Goal: Task Accomplishment & Management: Complete application form

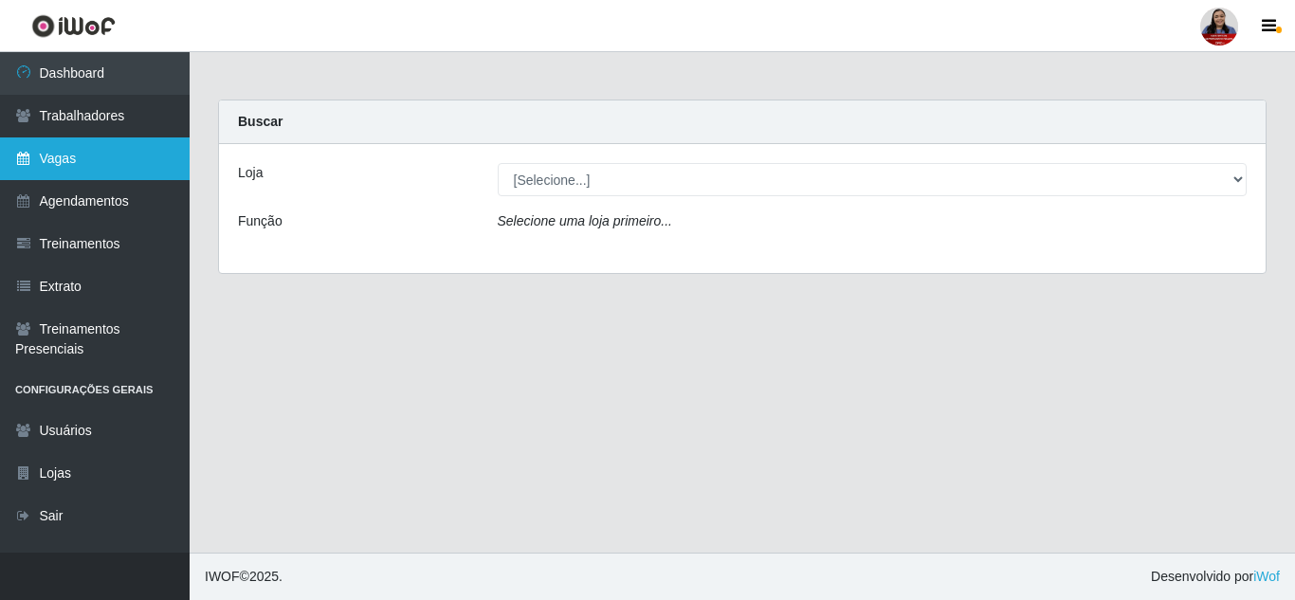
click at [109, 166] on link "Vagas" at bounding box center [95, 158] width 190 height 43
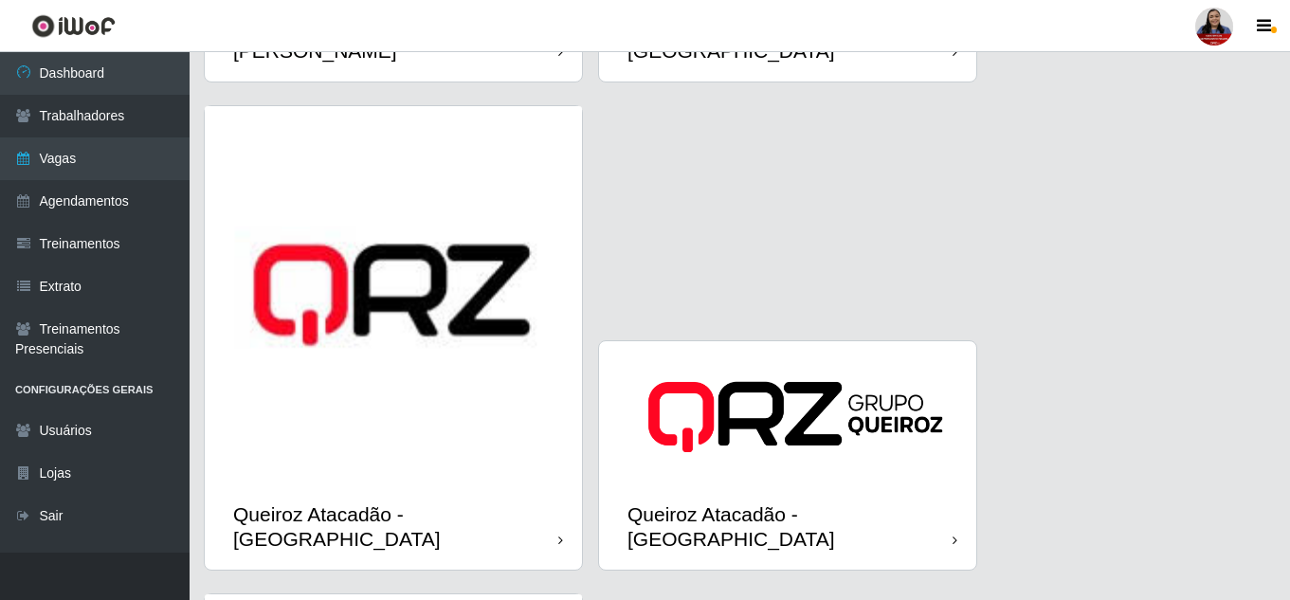
scroll to position [2860, 0]
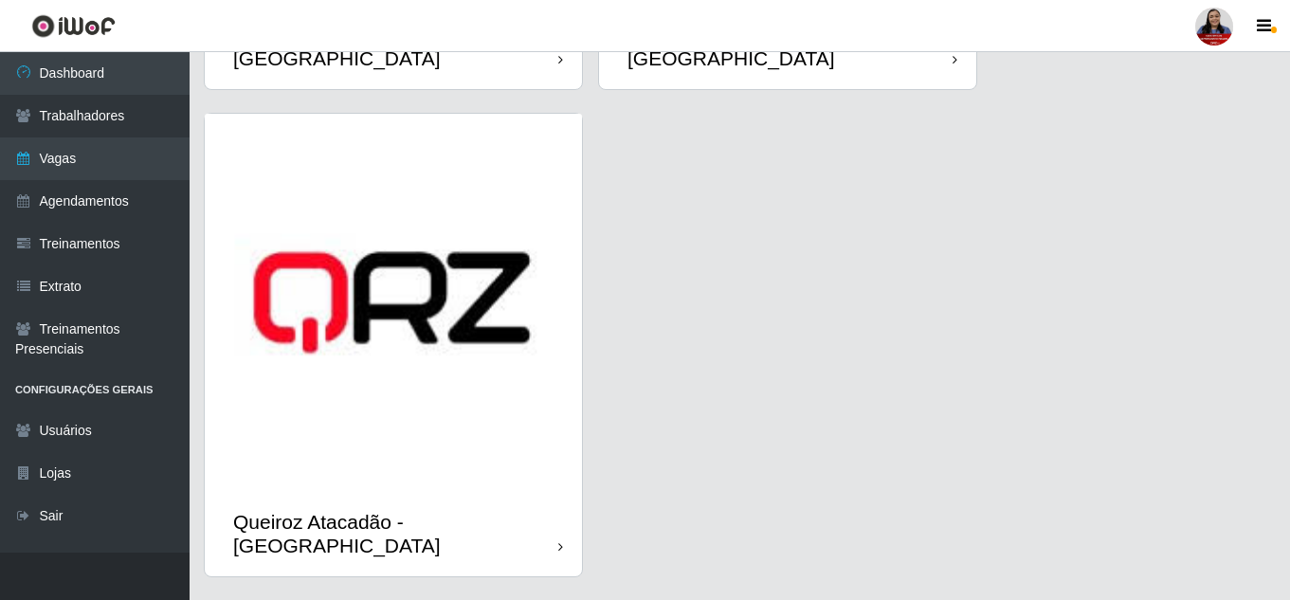
click at [259, 374] on img at bounding box center [393, 302] width 377 height 377
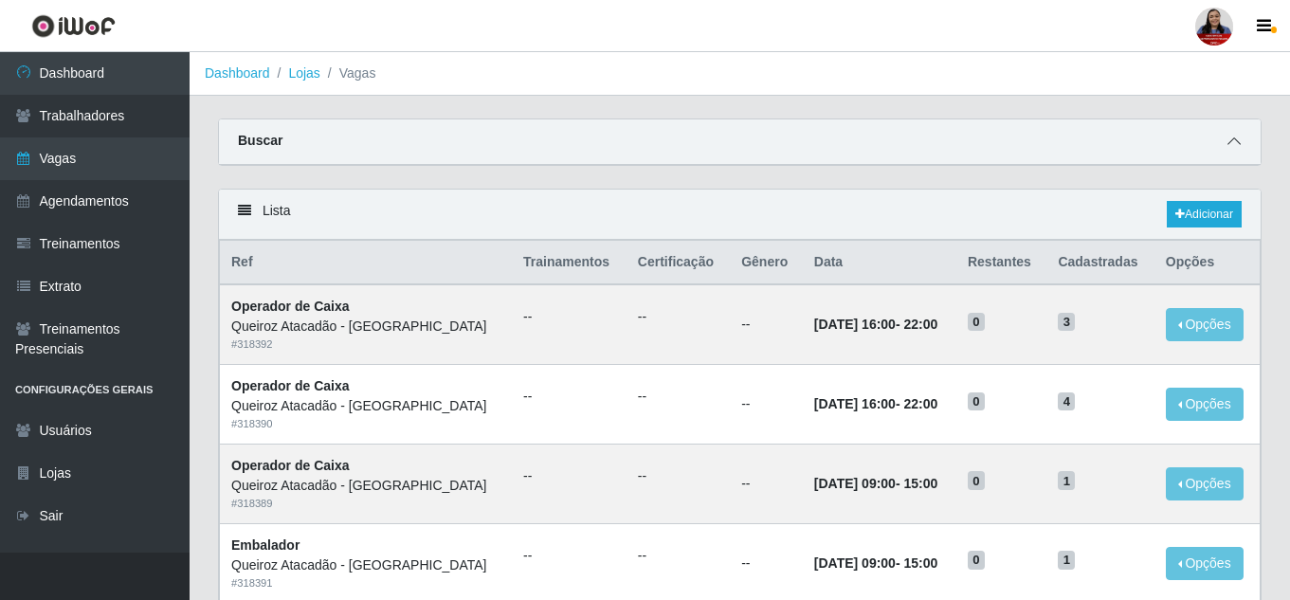
click at [1229, 139] on icon at bounding box center [1234, 141] width 13 height 13
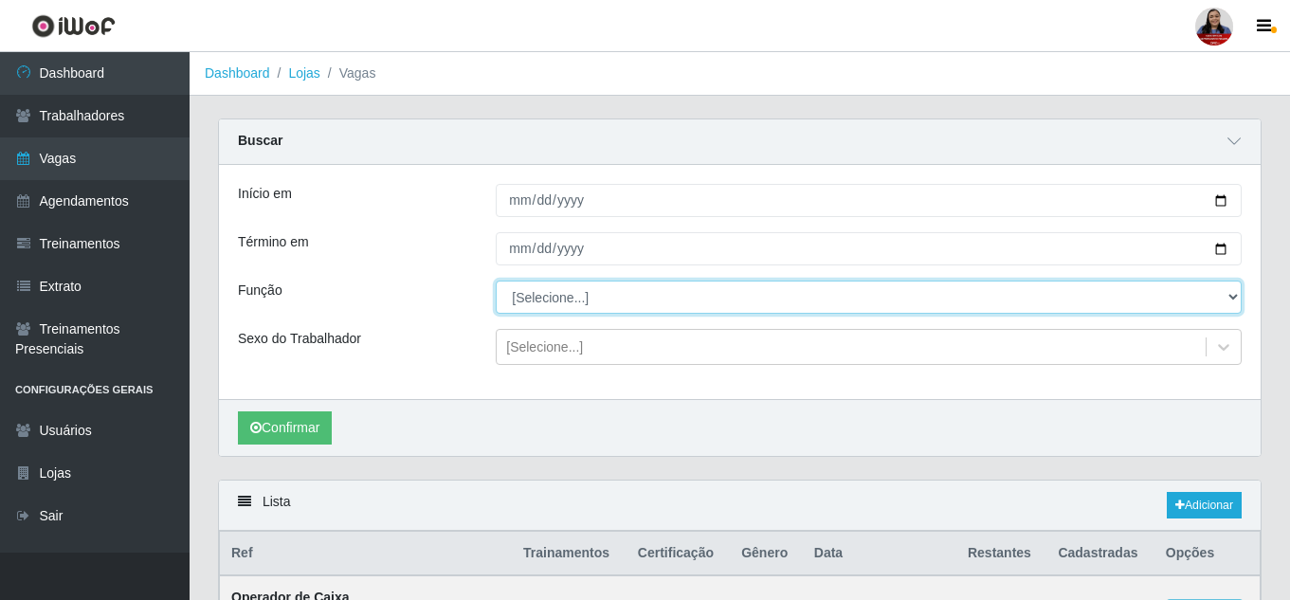
click at [637, 302] on select "[Selecione...] Balconista de Açougue Balconista de Açougue + Balconista de Açou…" at bounding box center [869, 297] width 746 height 33
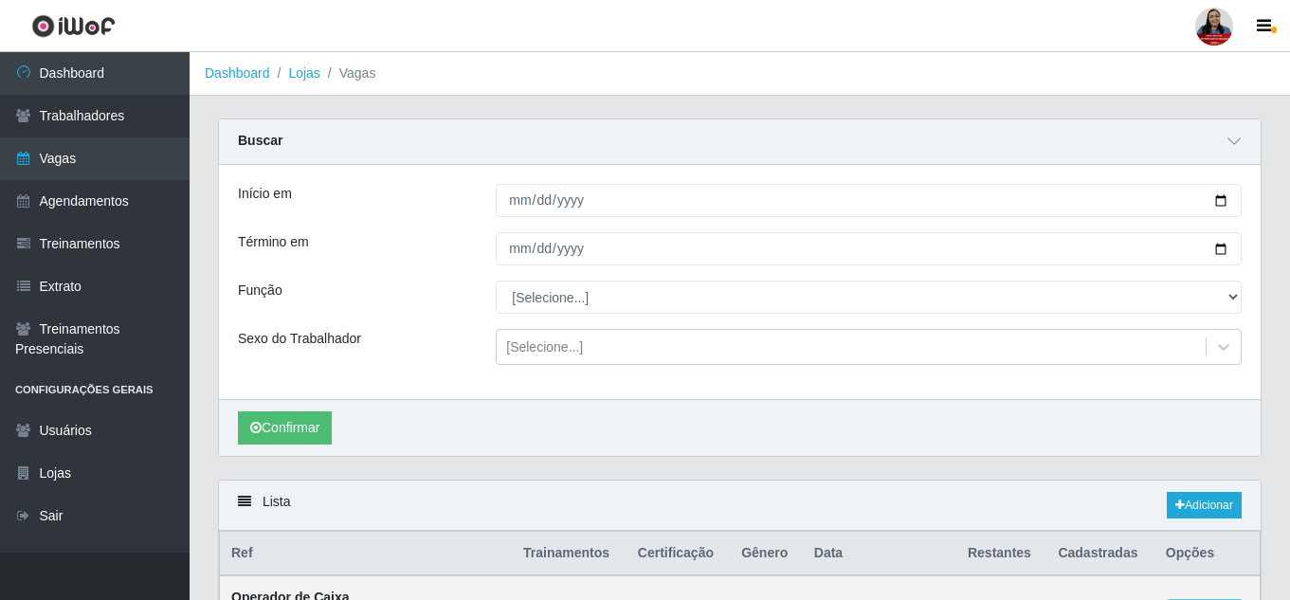
click at [350, 155] on div "Buscar" at bounding box center [740, 142] width 1042 height 46
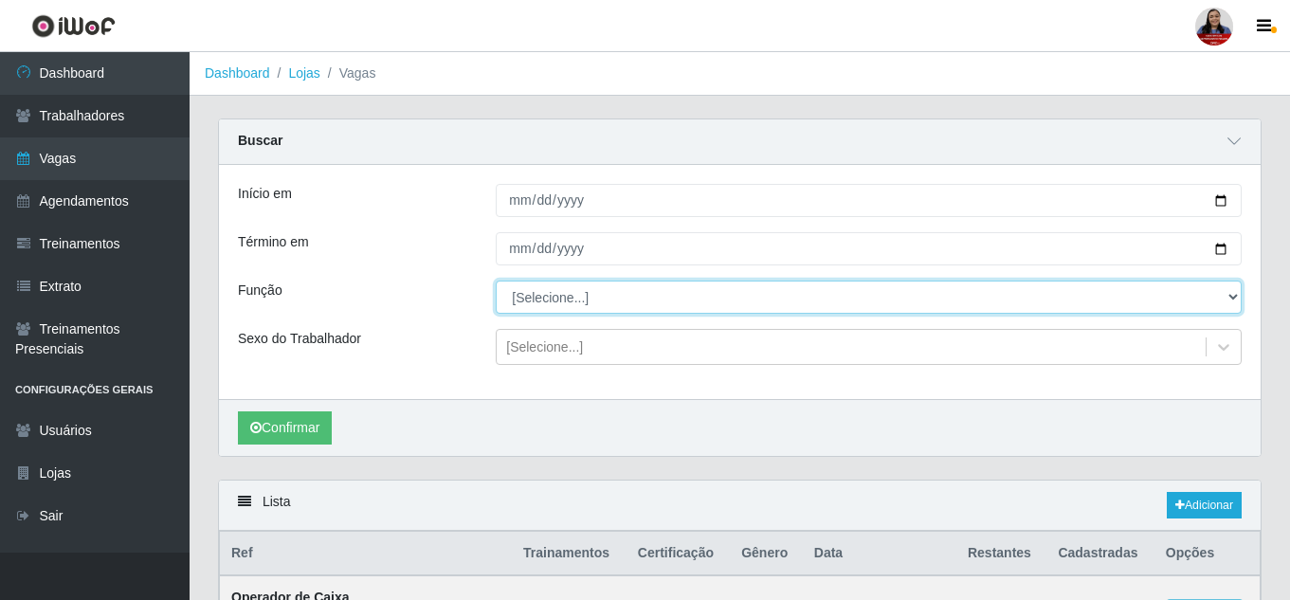
click at [591, 303] on select "[Selecione...] Balconista de Açougue Balconista de Açougue + Balconista de Açou…" at bounding box center [869, 297] width 746 height 33
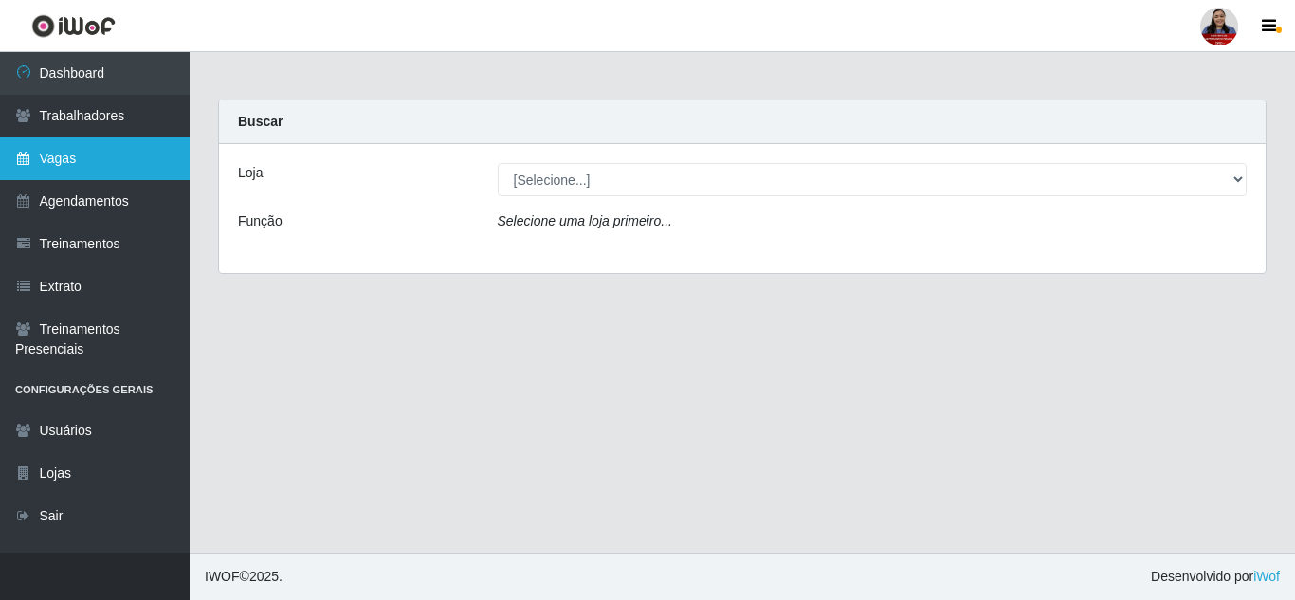
click at [120, 167] on link "Vagas" at bounding box center [95, 158] width 190 height 43
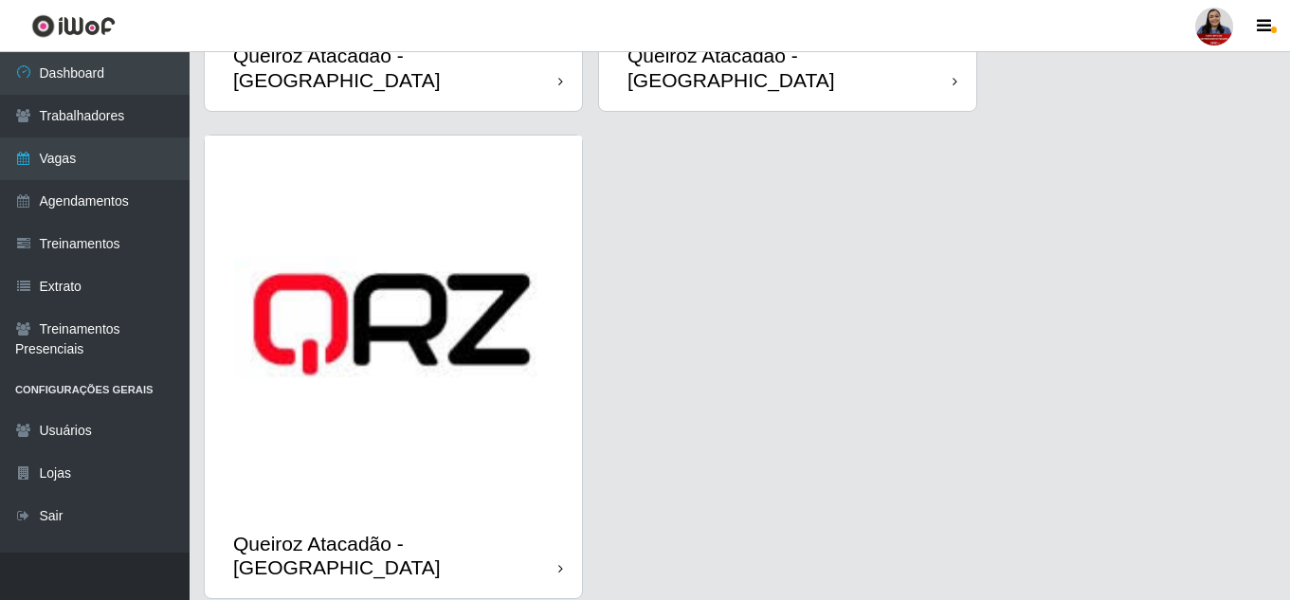
scroll to position [2860, 0]
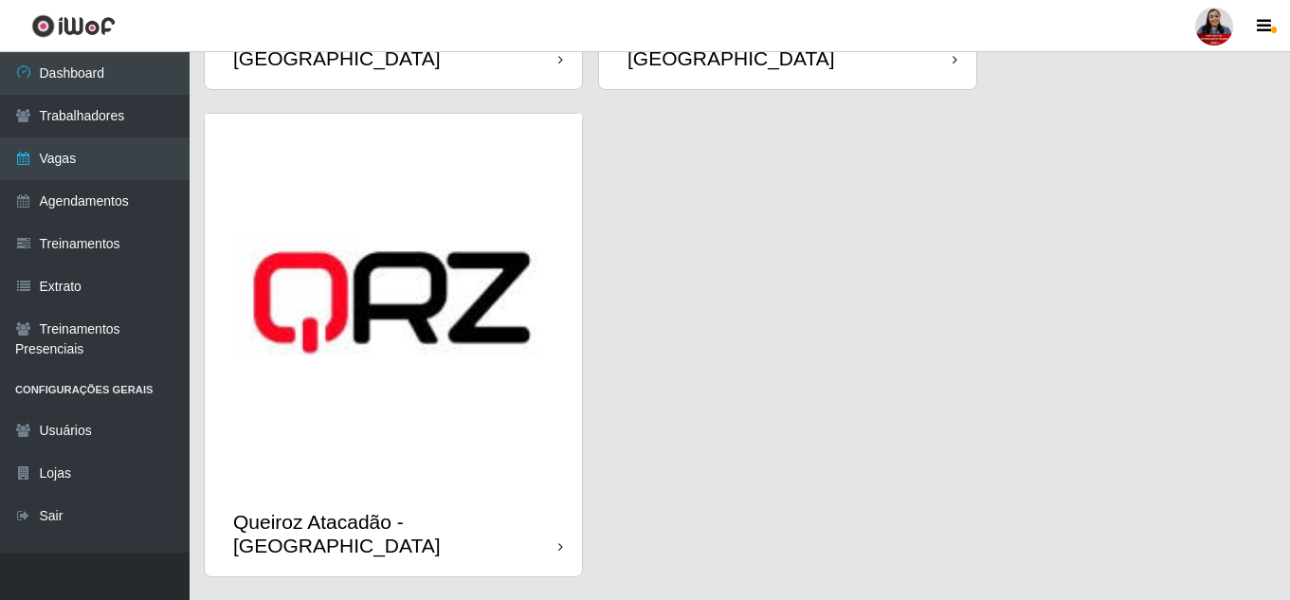
click at [499, 351] on img at bounding box center [393, 302] width 377 height 377
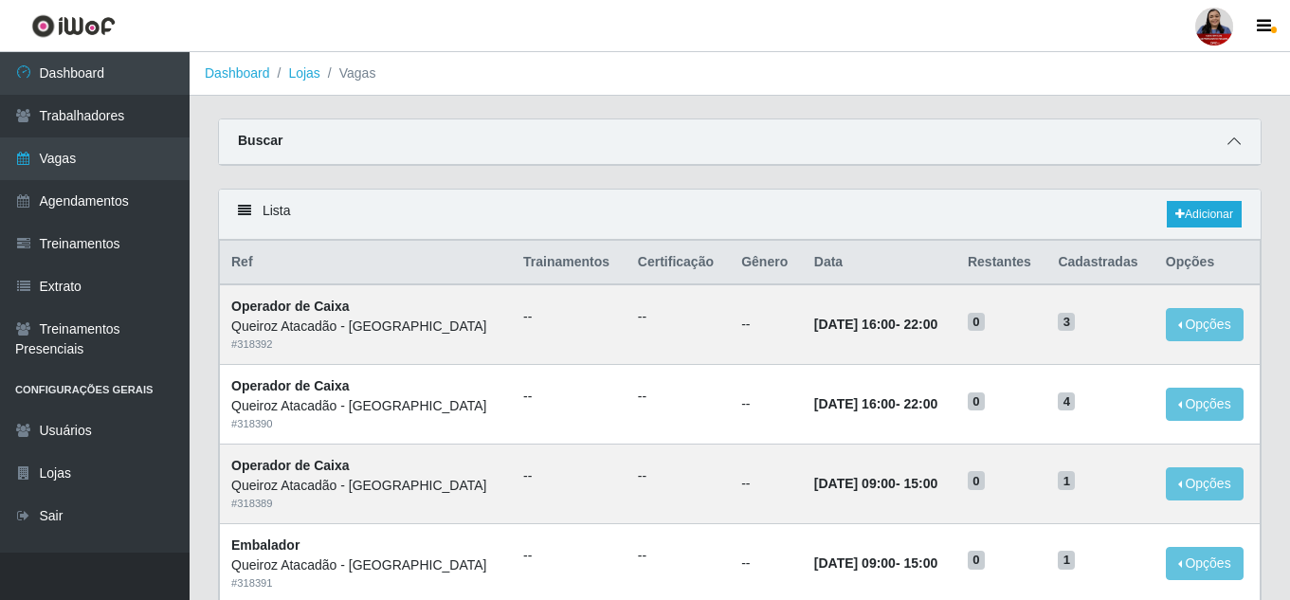
click at [1229, 148] on icon at bounding box center [1234, 141] width 13 height 13
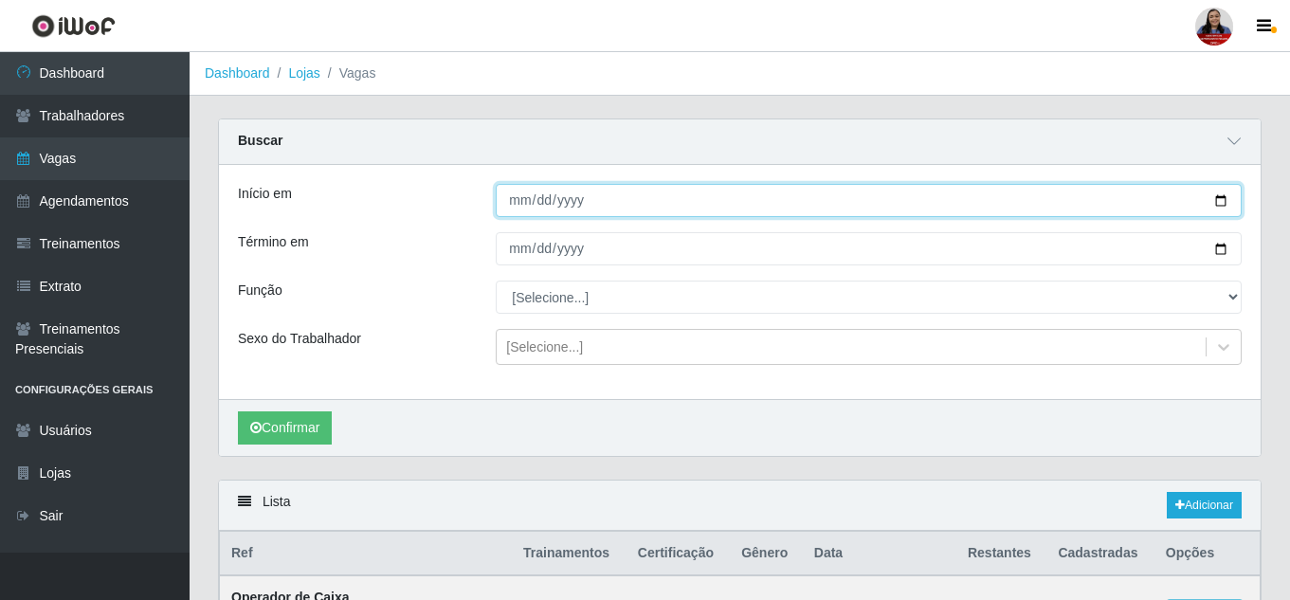
click at [1224, 206] on input "Início em" at bounding box center [869, 200] width 746 height 33
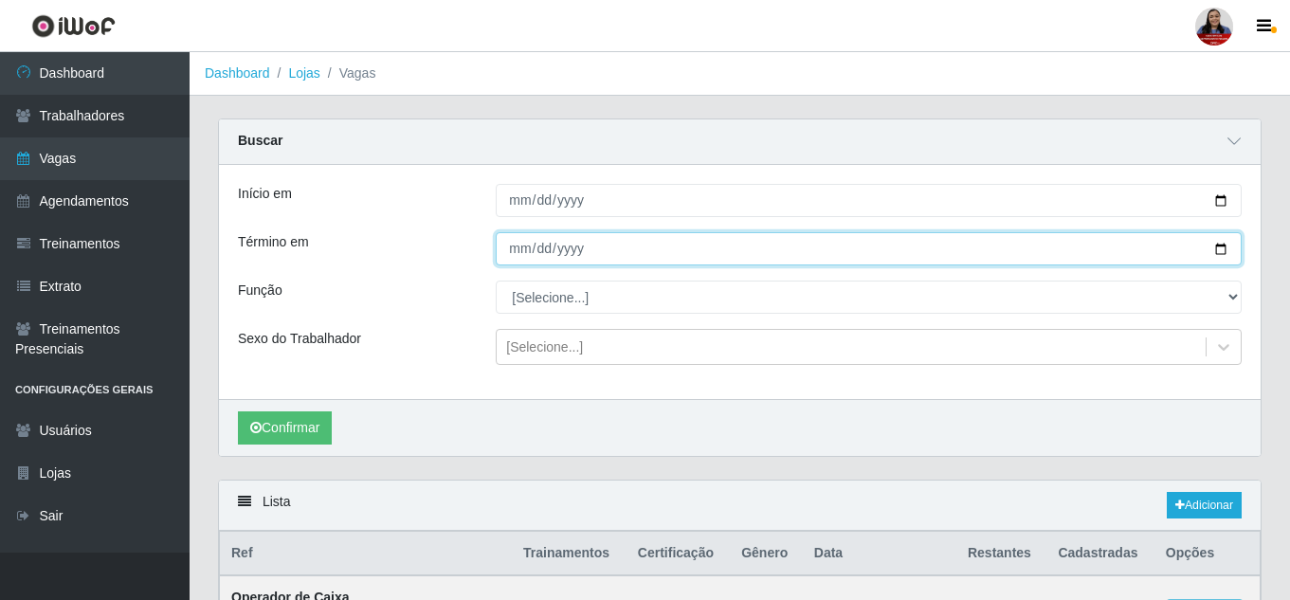
click at [1222, 251] on input "Término em" at bounding box center [869, 248] width 746 height 33
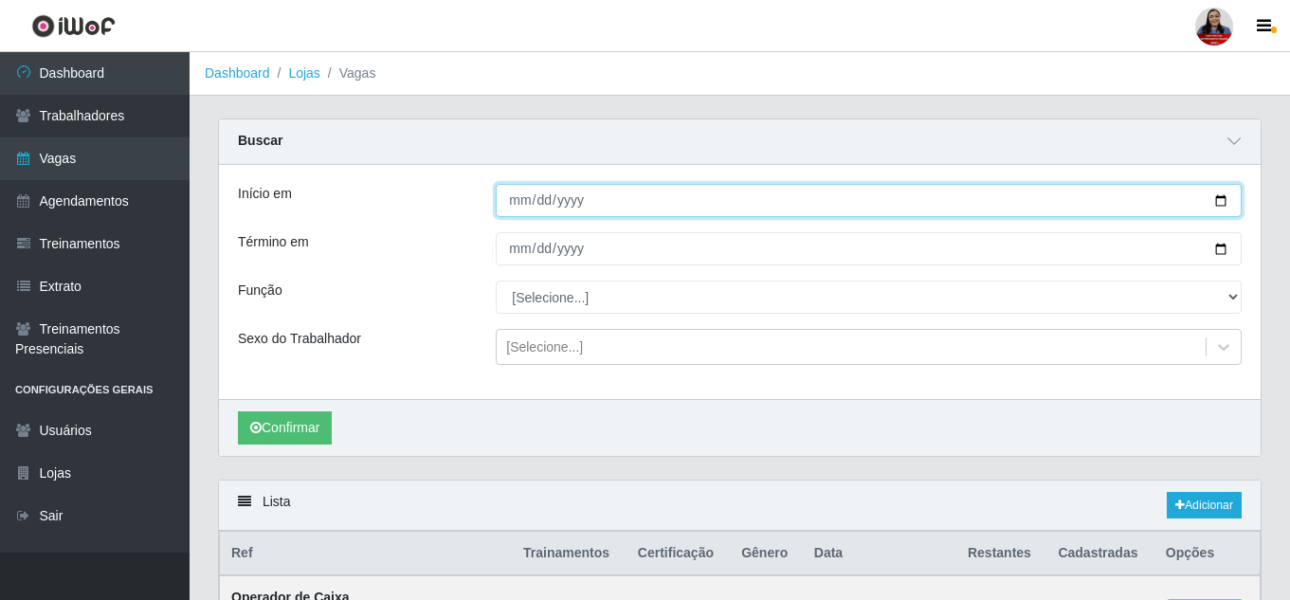
click at [1222, 198] on input "2025-09-16" at bounding box center [869, 200] width 746 height 33
type input "2025-09-17"
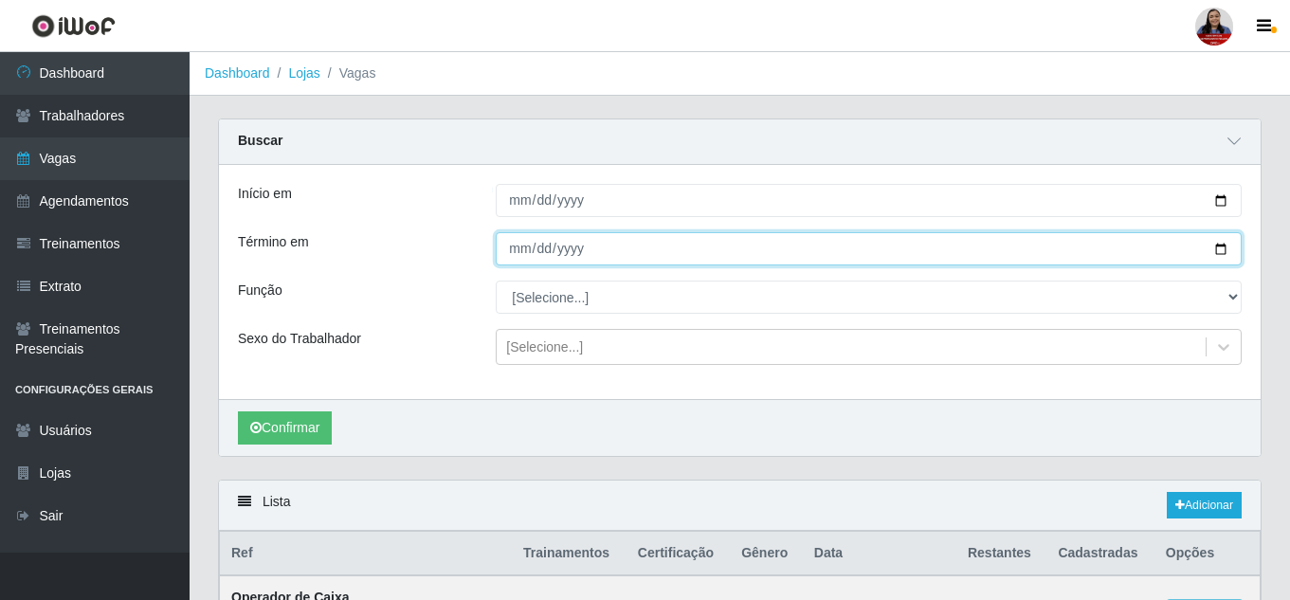
click at [1221, 252] on input "Término em" at bounding box center [869, 248] width 746 height 33
type input "2025-09-17"
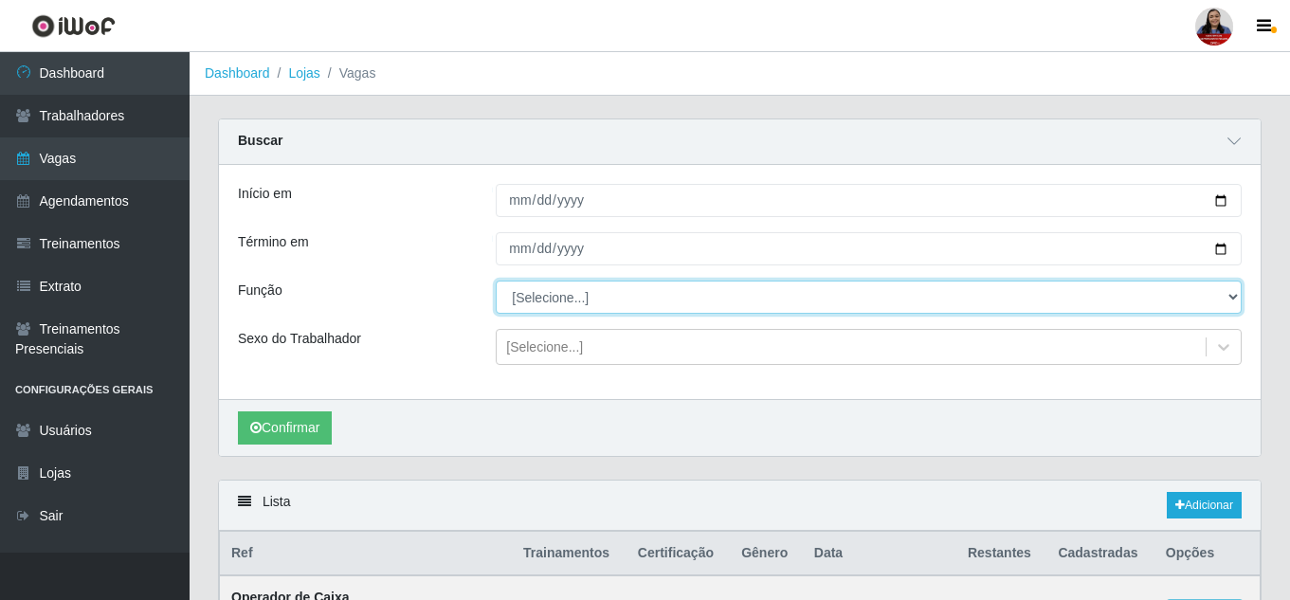
click at [526, 301] on select "[Selecione...] Balconista de Açougue Balconista de Açougue + Balconista de Açou…" at bounding box center [869, 297] width 746 height 33
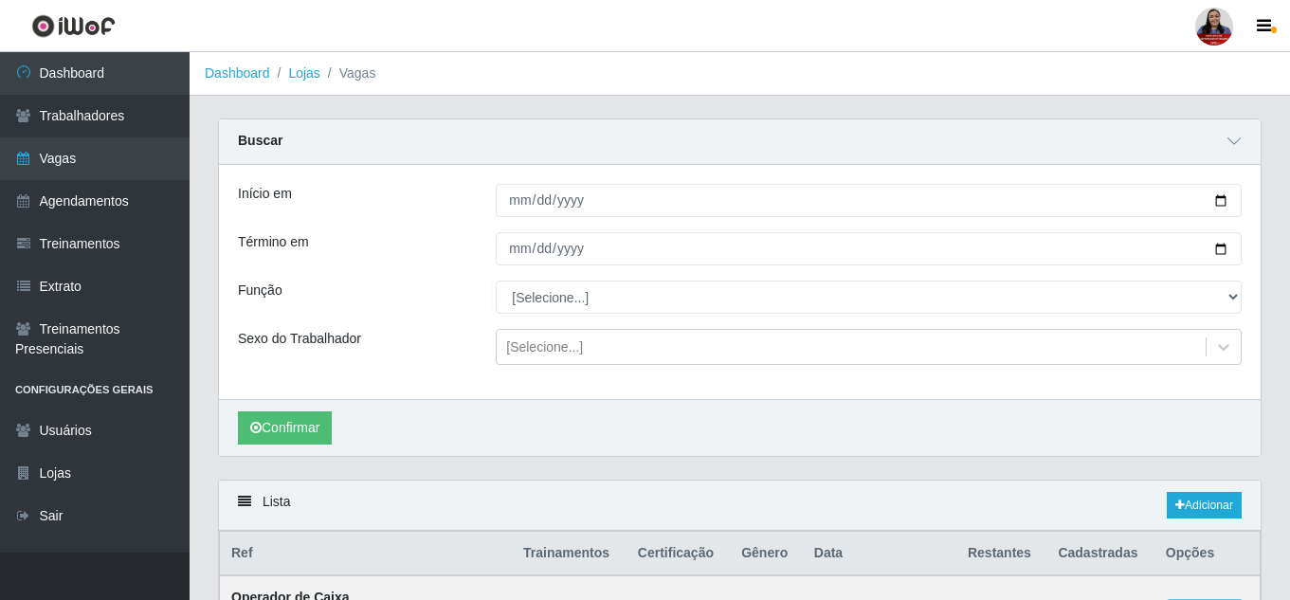
click at [457, 211] on div "Início em" at bounding box center [353, 200] width 258 height 33
click at [310, 423] on button "Confirmar" at bounding box center [285, 427] width 94 height 33
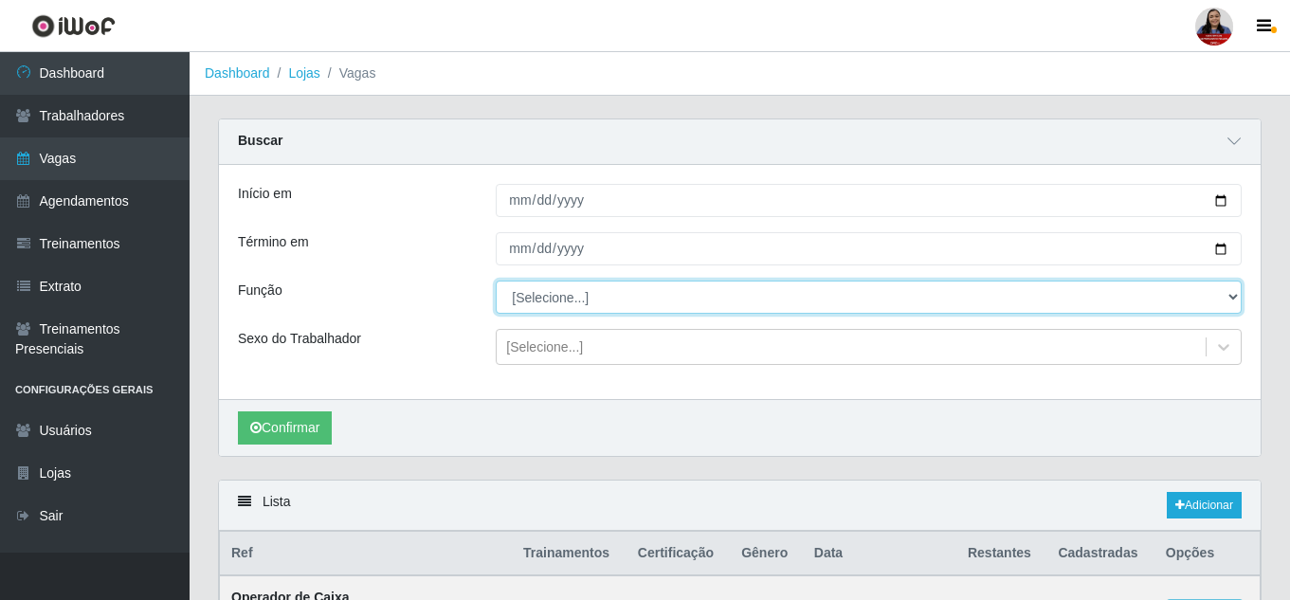
click at [596, 293] on select "[Selecione...] Balconista de Açougue Balconista de Açougue + Balconista de Açou…" at bounding box center [869, 297] width 746 height 33
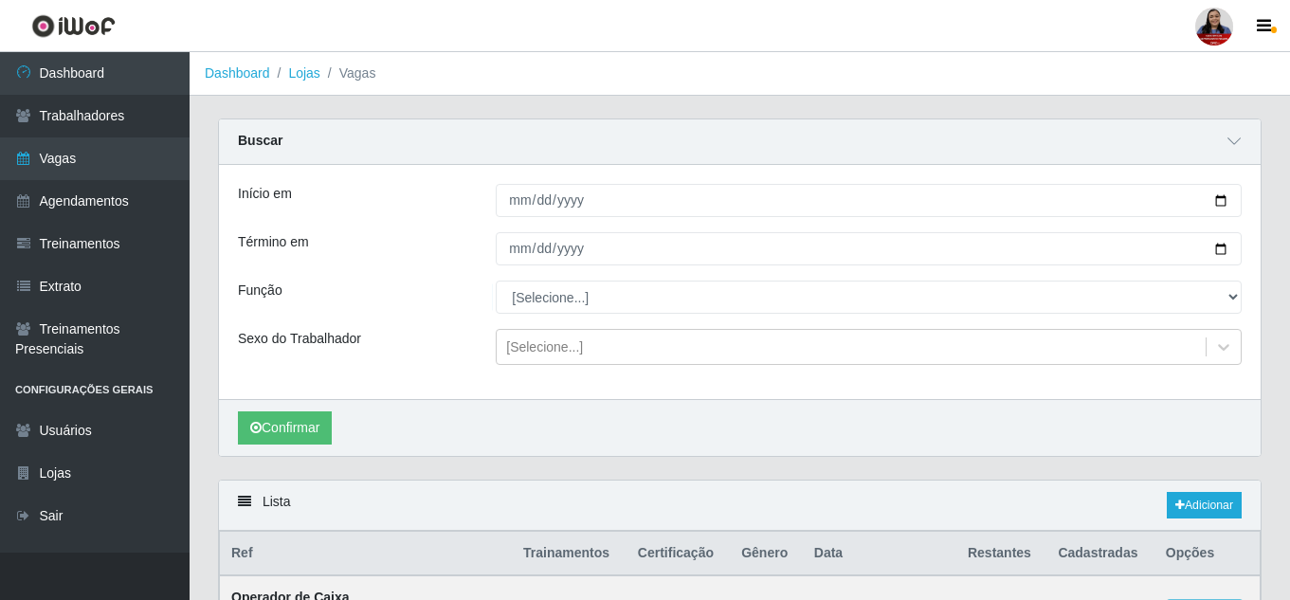
click at [448, 147] on div "Buscar" at bounding box center [740, 142] width 1042 height 46
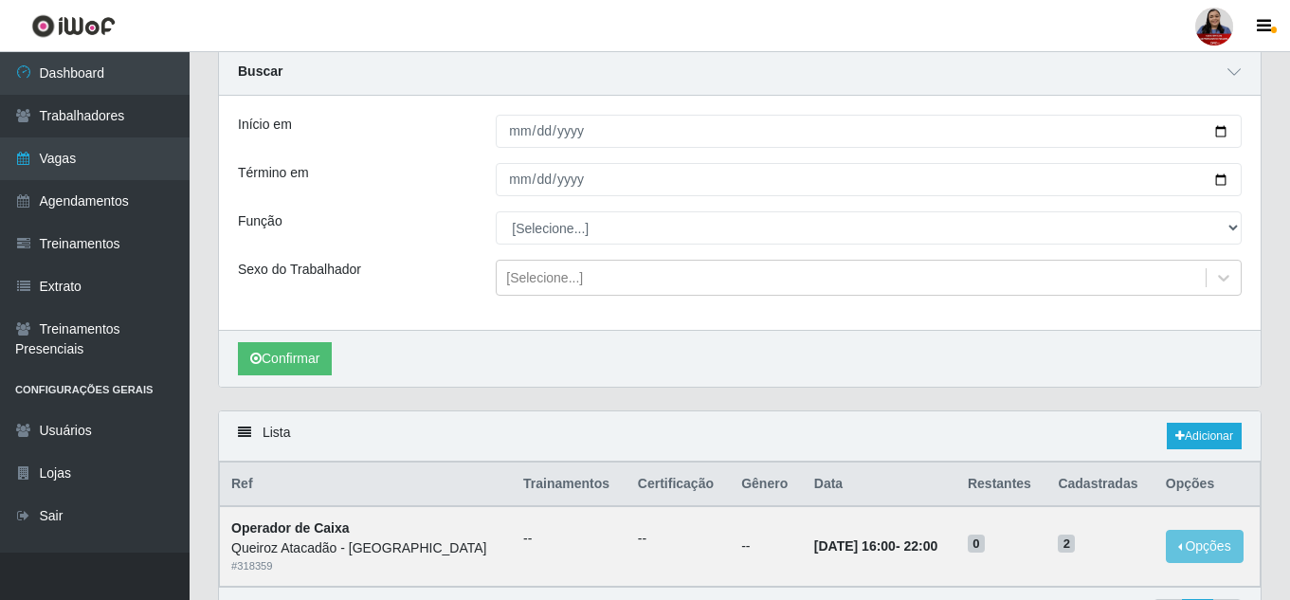
scroll to position [186, 0]
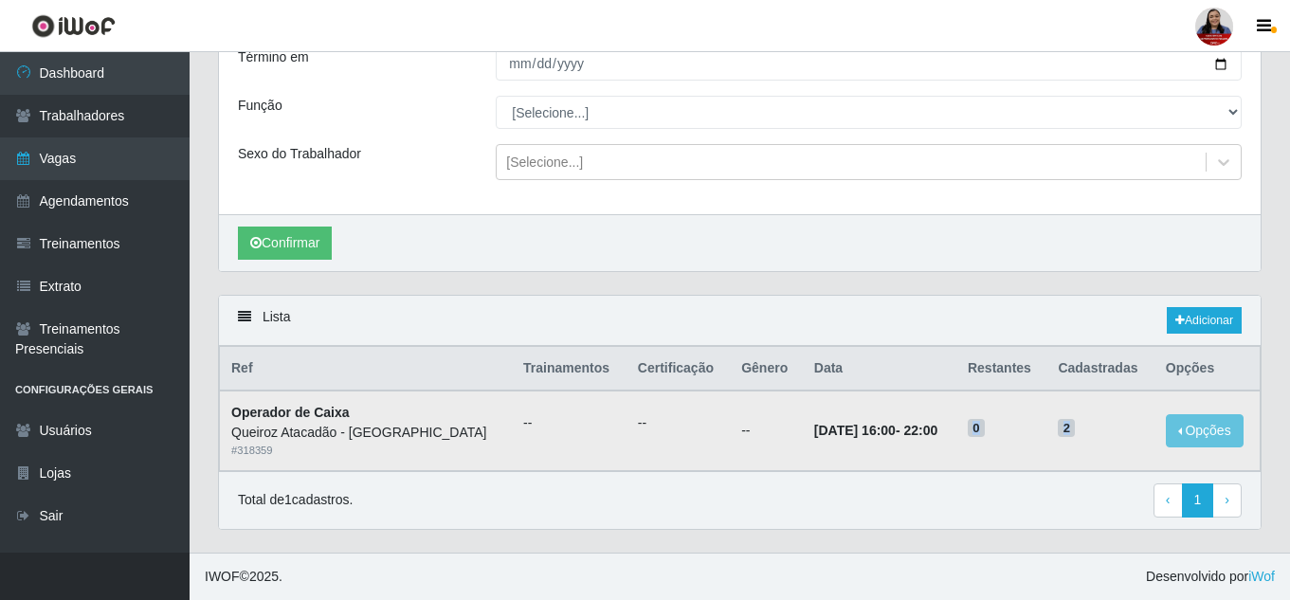
drag, startPoint x: 990, startPoint y: 434, endPoint x: 1101, endPoint y: 431, distance: 111.0
click at [1101, 431] on tr "Operador de Caixa Queiroz Atacadão - São Gonçalo do Amarante # 318359 -- -- -- …" at bounding box center [740, 431] width 1041 height 80
click at [1072, 425] on span "2" at bounding box center [1066, 428] width 17 height 19
click at [1075, 428] on span "2" at bounding box center [1066, 428] width 17 height 19
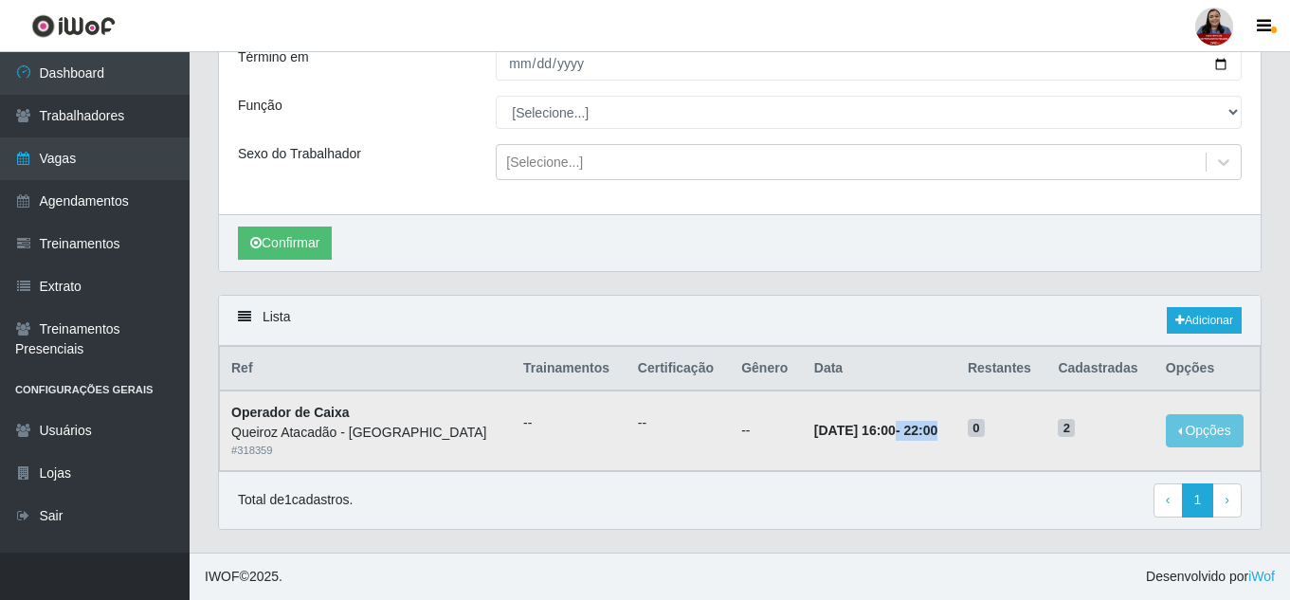
drag, startPoint x: 885, startPoint y: 430, endPoint x: 967, endPoint y: 430, distance: 82.5
click at [957, 430] on td "17/09/2025, 16:00 - 22:00" at bounding box center [880, 431] width 154 height 80
click at [915, 328] on div "Lista Adicionar" at bounding box center [740, 321] width 1042 height 50
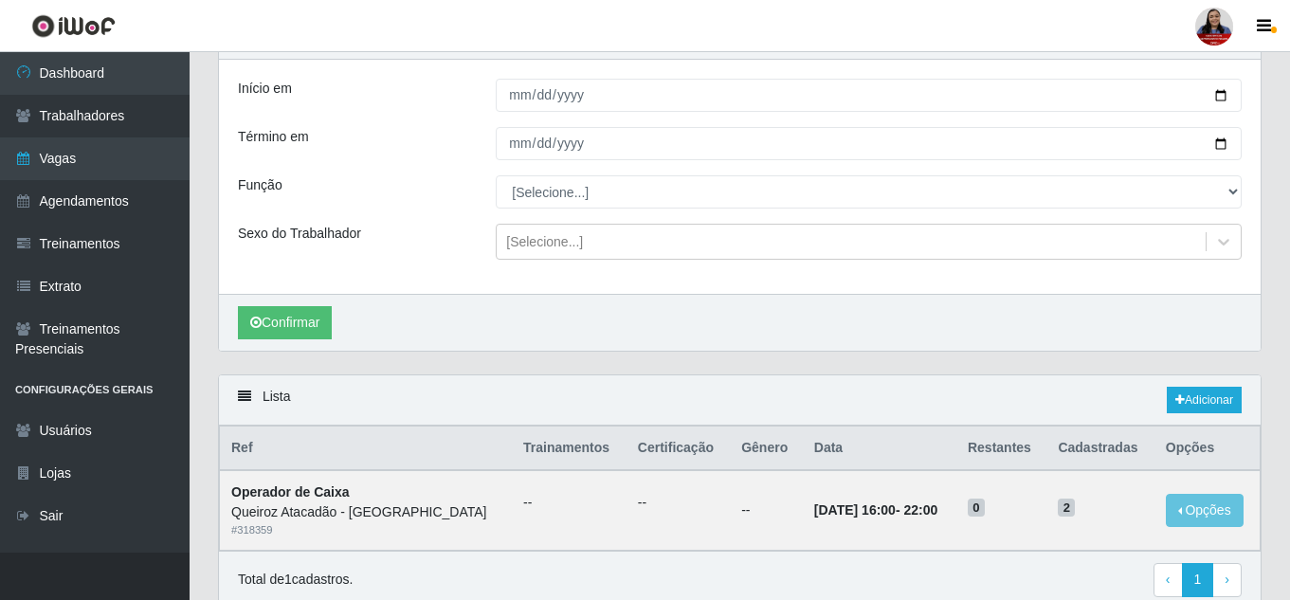
scroll to position [0, 0]
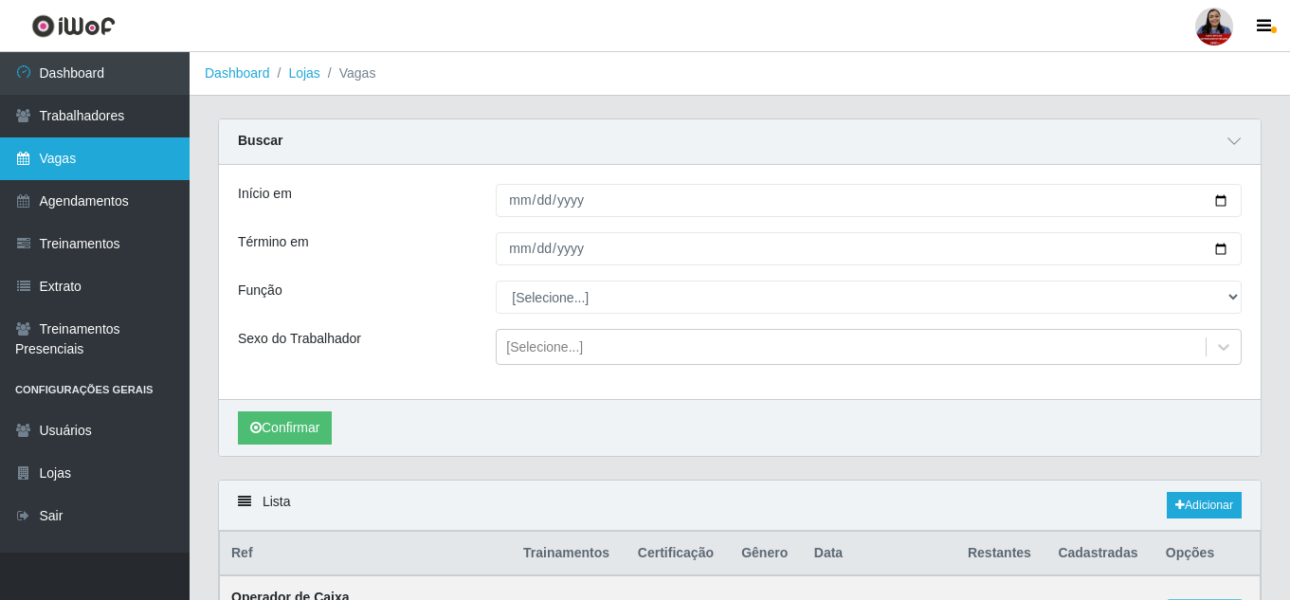
click at [130, 155] on link "Vagas" at bounding box center [95, 158] width 190 height 43
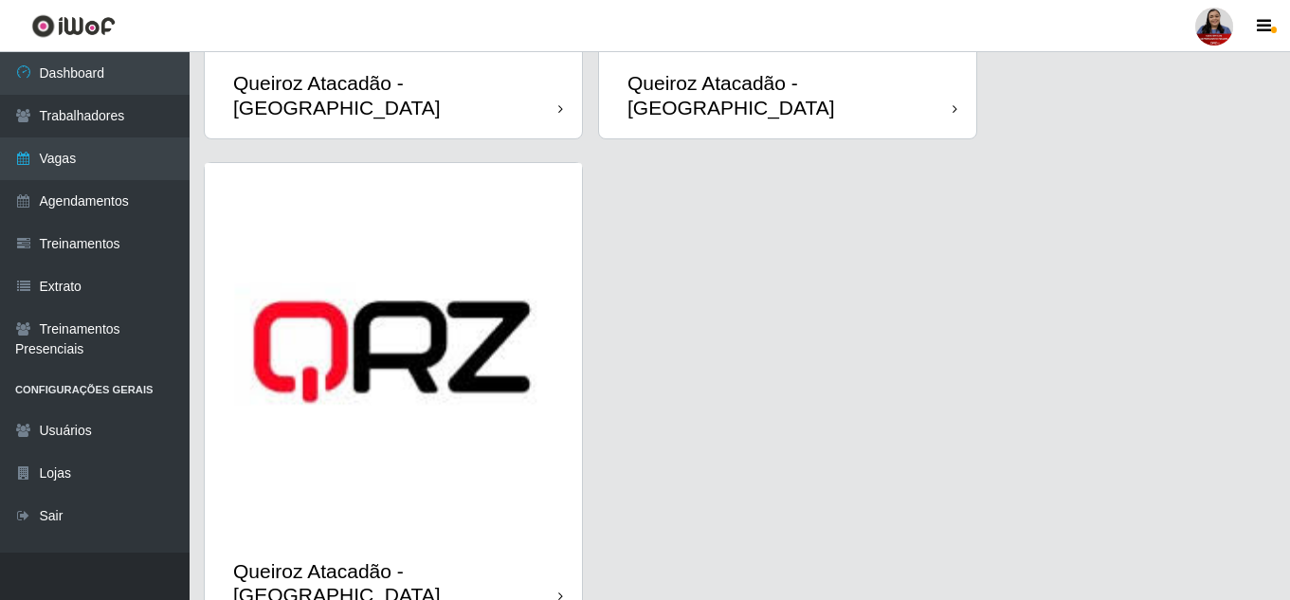
scroll to position [2860, 0]
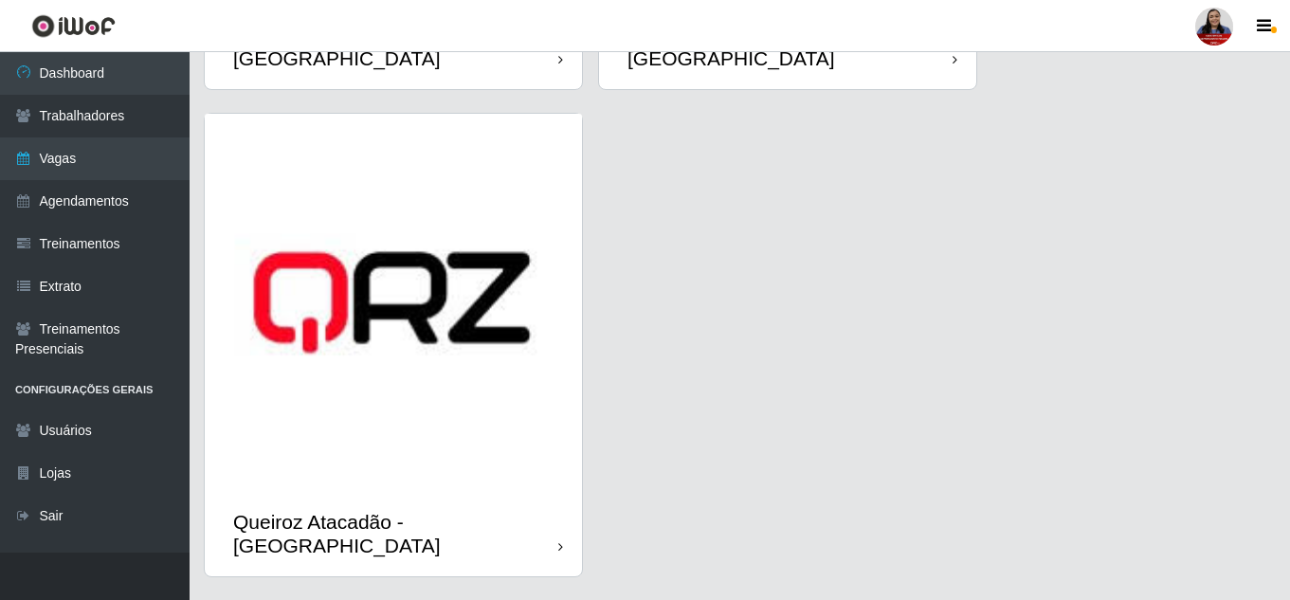
click at [418, 372] on img at bounding box center [393, 302] width 377 height 377
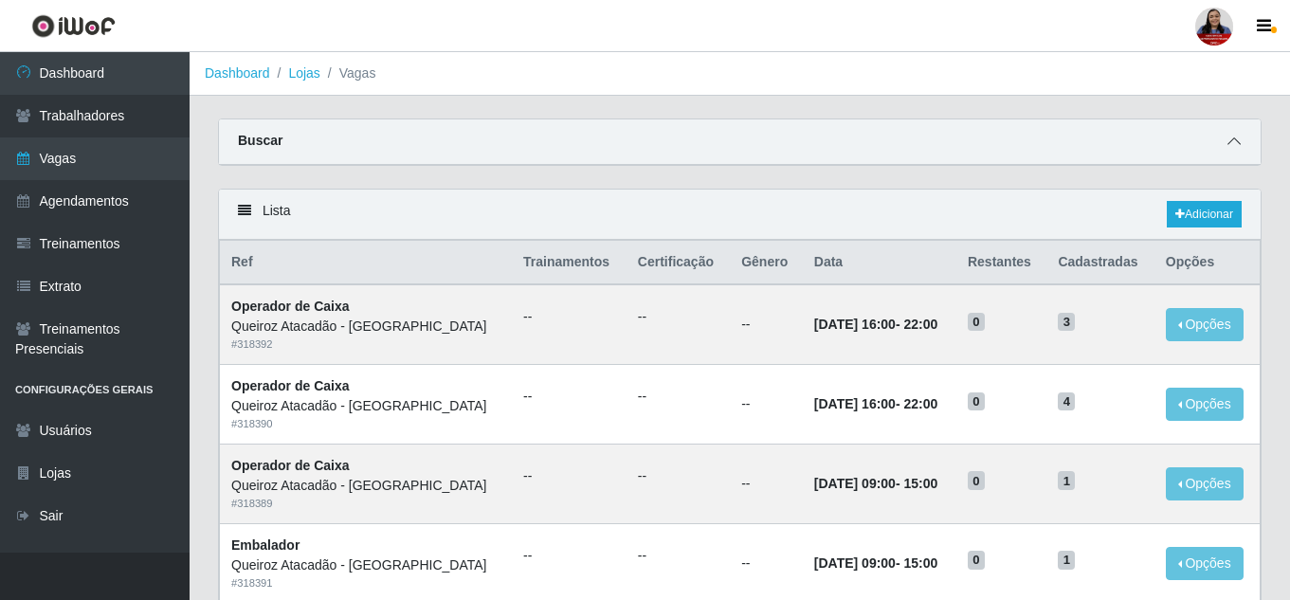
click at [1234, 141] on icon at bounding box center [1234, 141] width 13 height 13
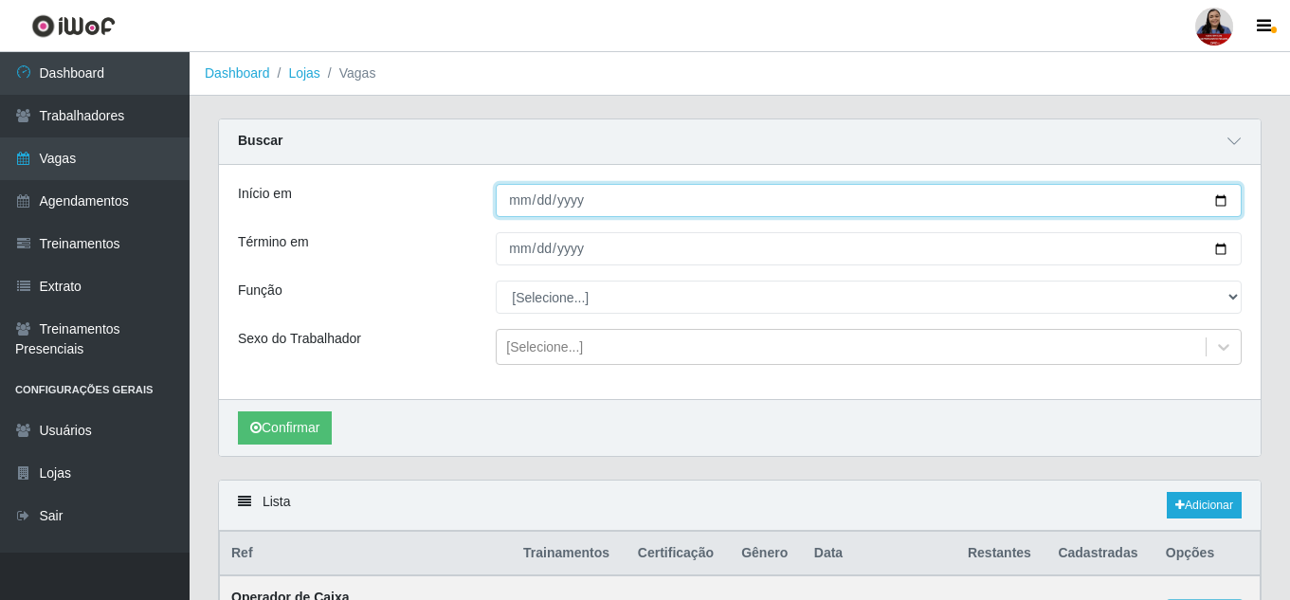
click at [1215, 199] on input "Início em" at bounding box center [869, 200] width 746 height 33
type input "2025-09-17"
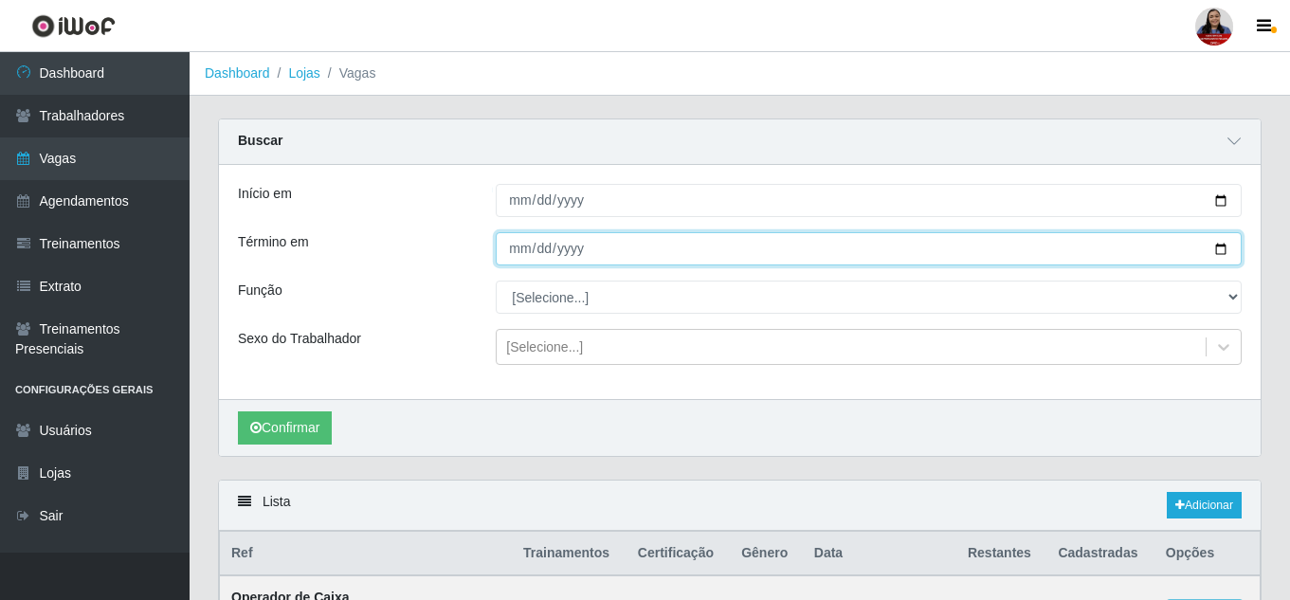
click at [1227, 250] on input "Término em" at bounding box center [869, 248] width 746 height 33
type input "2025-09-17"
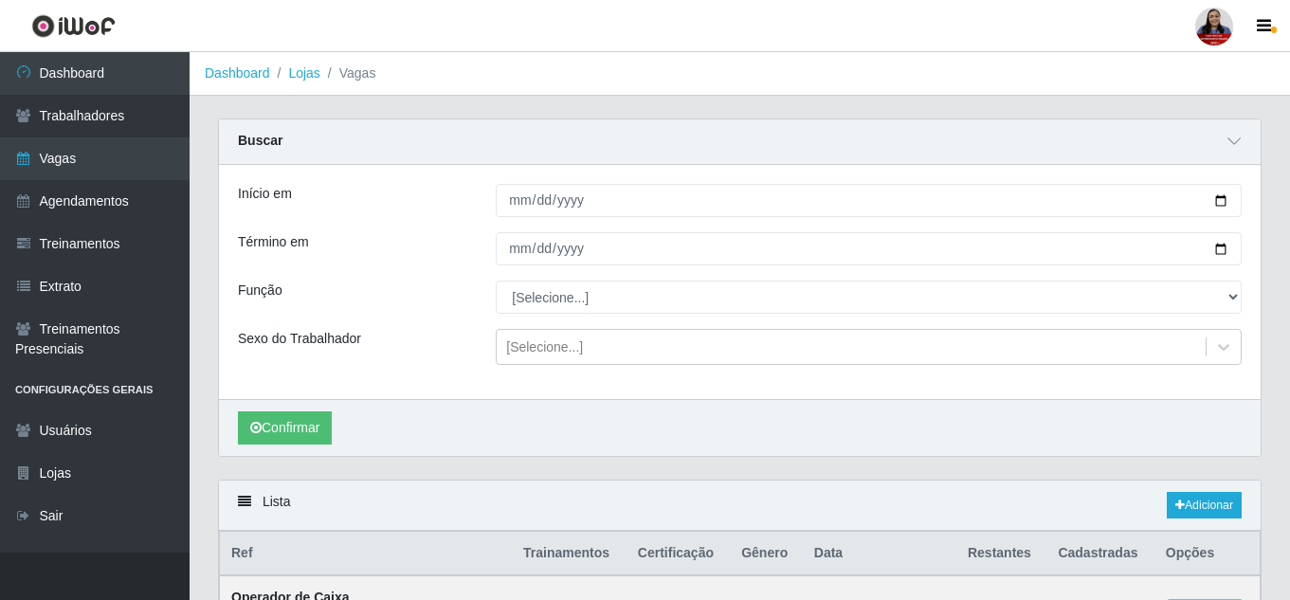
click at [461, 296] on div "Função" at bounding box center [353, 297] width 258 height 33
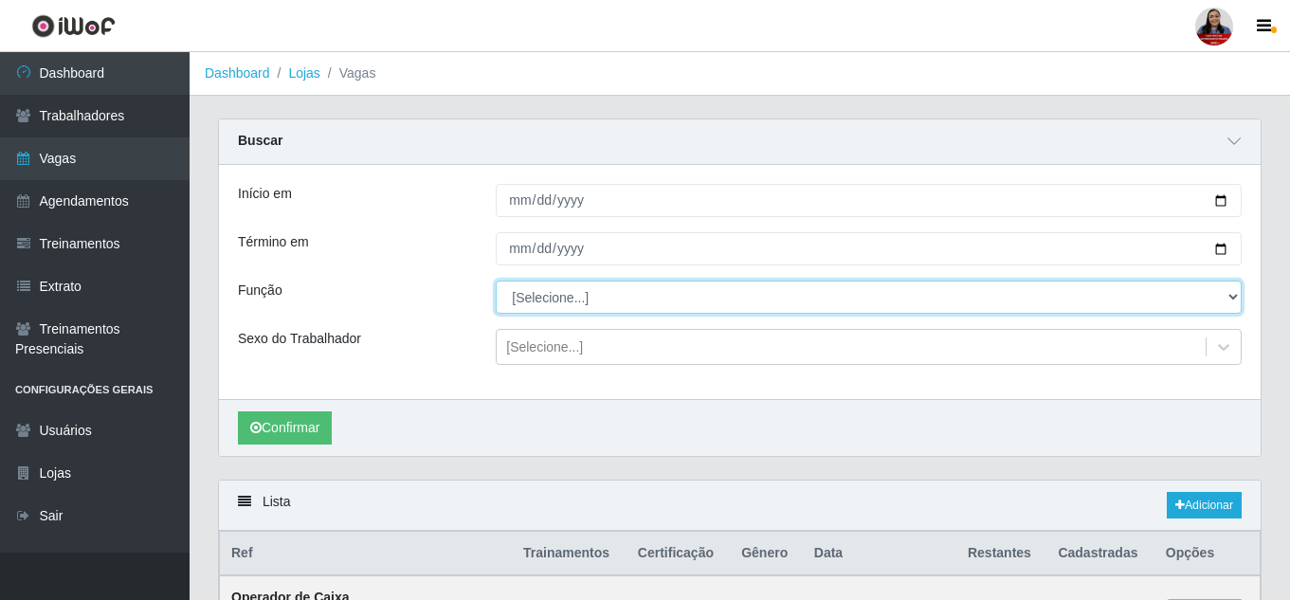
click at [578, 303] on select "[Selecione...] Balconista de Açougue Balconista de Açougue + Balconista de Açou…" at bounding box center [869, 297] width 746 height 33
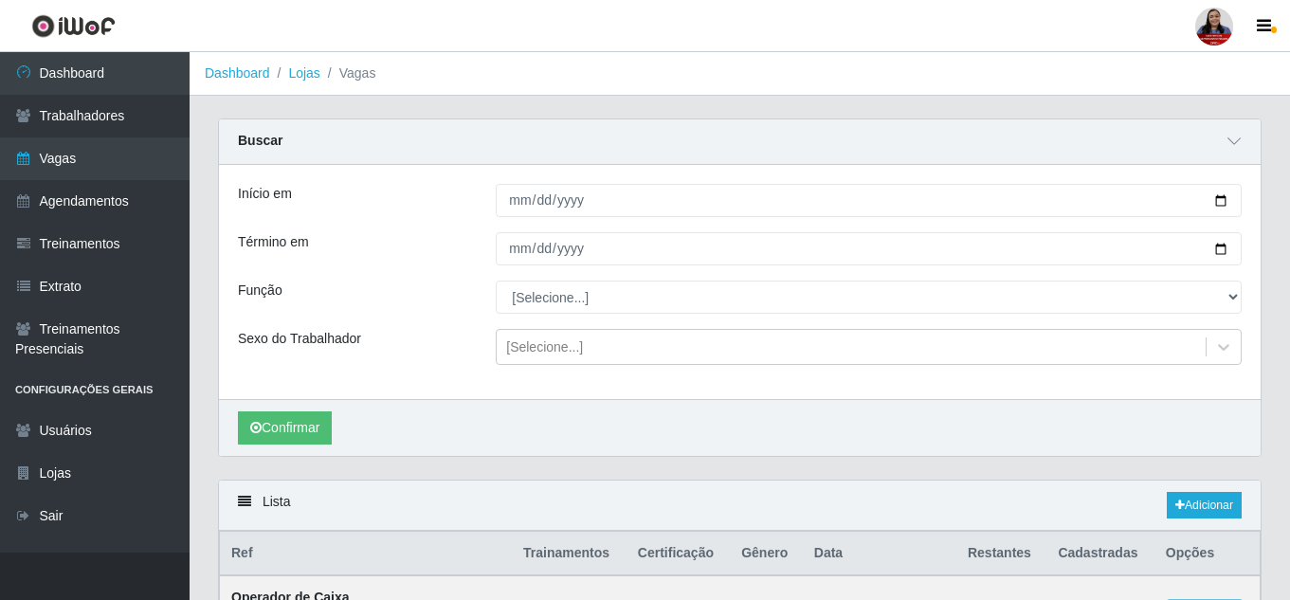
click at [411, 298] on div "Função" at bounding box center [353, 297] width 258 height 33
click at [314, 412] on button "Confirmar" at bounding box center [285, 427] width 94 height 33
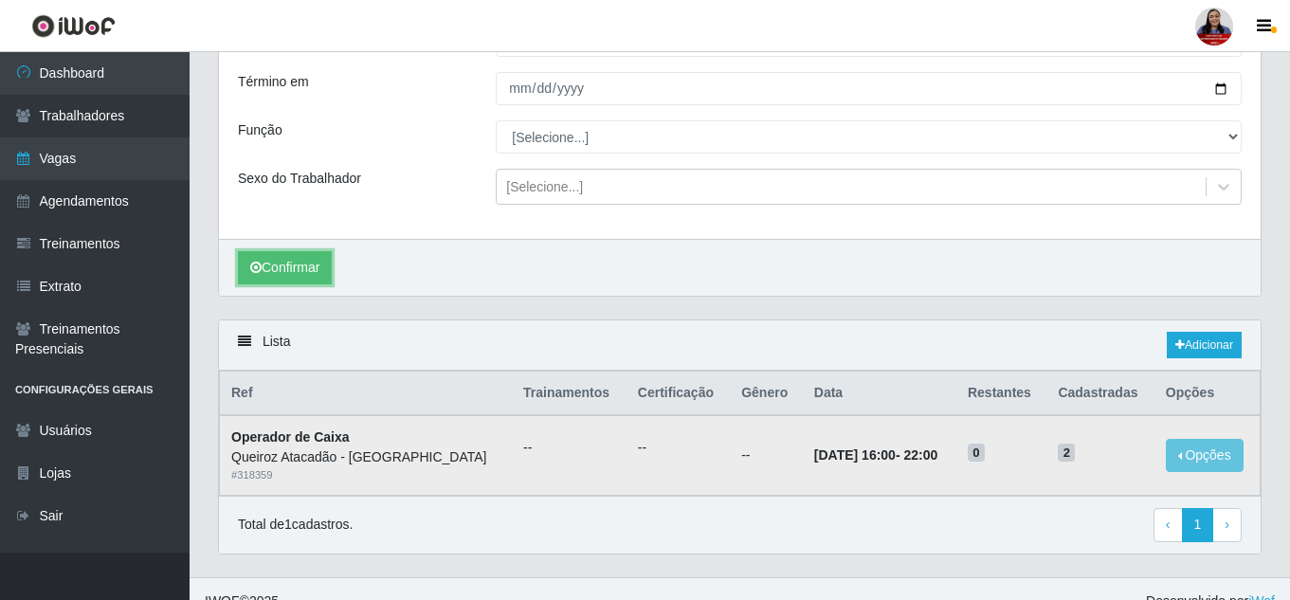
scroll to position [186, 0]
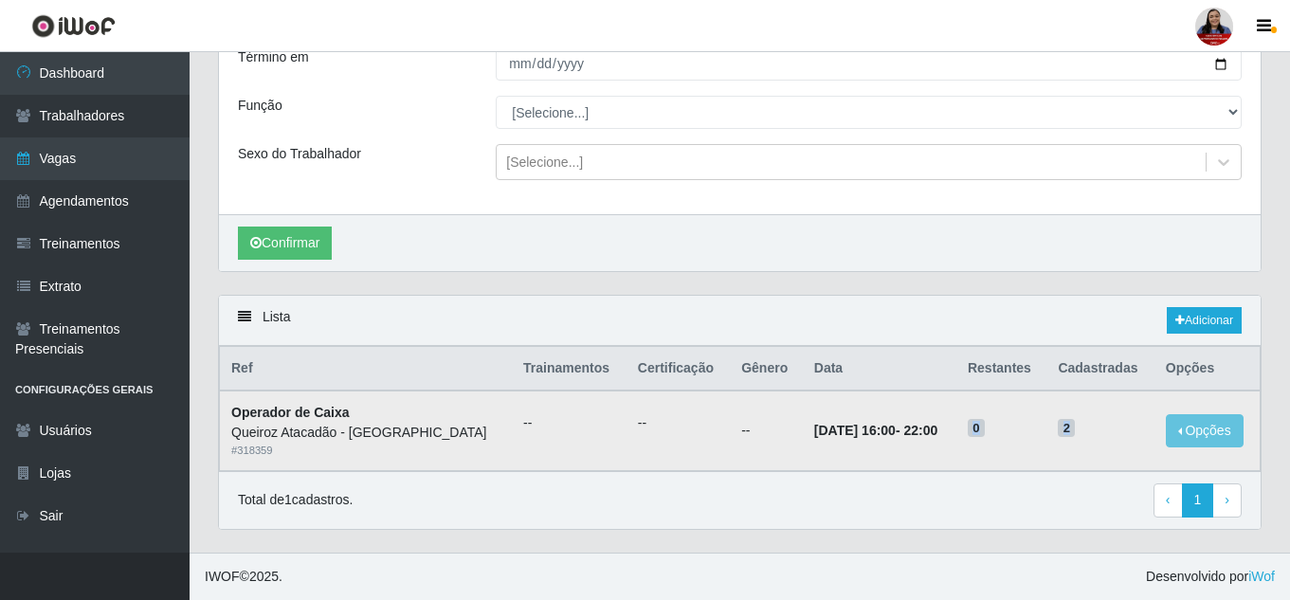
drag, startPoint x: 978, startPoint y: 433, endPoint x: 1085, endPoint y: 433, distance: 107.1
click at [1085, 433] on tr "Operador de Caixa Queiroz Atacadão - São Gonçalo do Amarante # 318359 -- -- -- …" at bounding box center [740, 431] width 1041 height 80
click at [1075, 433] on span "2" at bounding box center [1066, 428] width 17 height 19
click at [377, 86] on div "Início em 2025-09-17 Término em 2025-09-17 Função [Selecione...] Balconista de …" at bounding box center [740, 97] width 1042 height 234
drag, startPoint x: 802, startPoint y: 427, endPoint x: 1088, endPoint y: 446, distance: 287.0
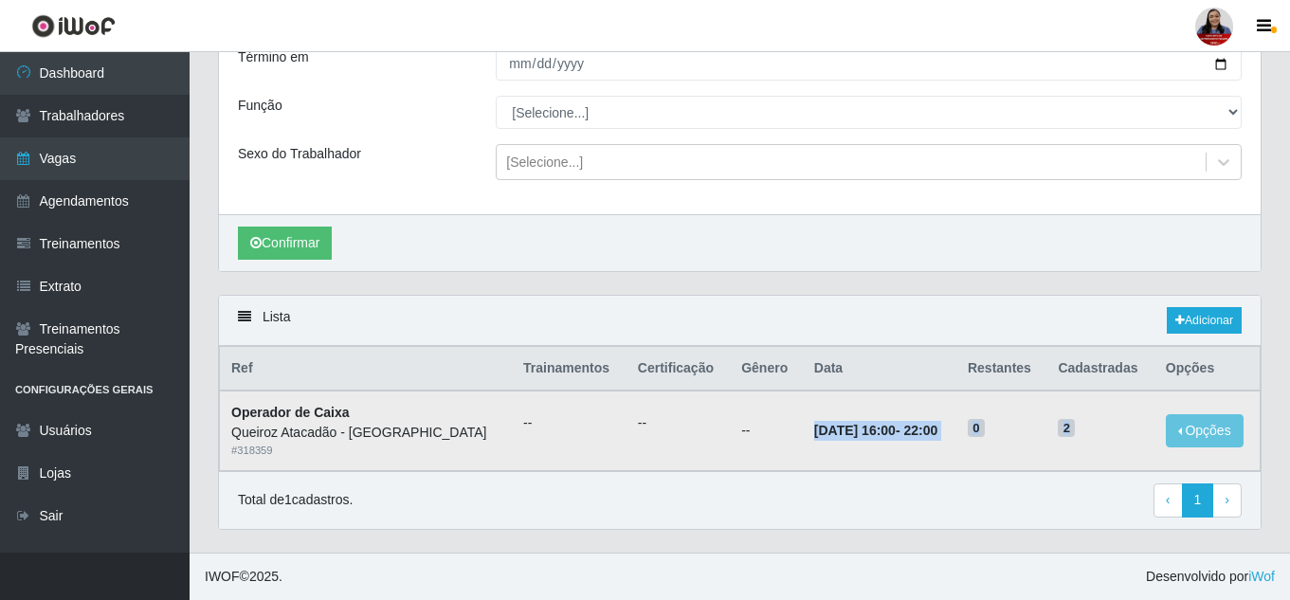
click at [1088, 446] on tr "Operador de Caixa Queiroz Atacadão - São Gonçalo do Amarante # 318359 -- -- -- …" at bounding box center [740, 431] width 1041 height 80
click at [624, 322] on div "Lista Adicionar" at bounding box center [740, 321] width 1042 height 50
drag, startPoint x: 802, startPoint y: 435, endPoint x: 960, endPoint y: 437, distance: 158.3
click at [938, 437] on strong "17/09/2025, 16:00 - 22:00" at bounding box center [875, 430] width 123 height 15
click at [934, 369] on th "Data" at bounding box center [880, 369] width 154 height 45
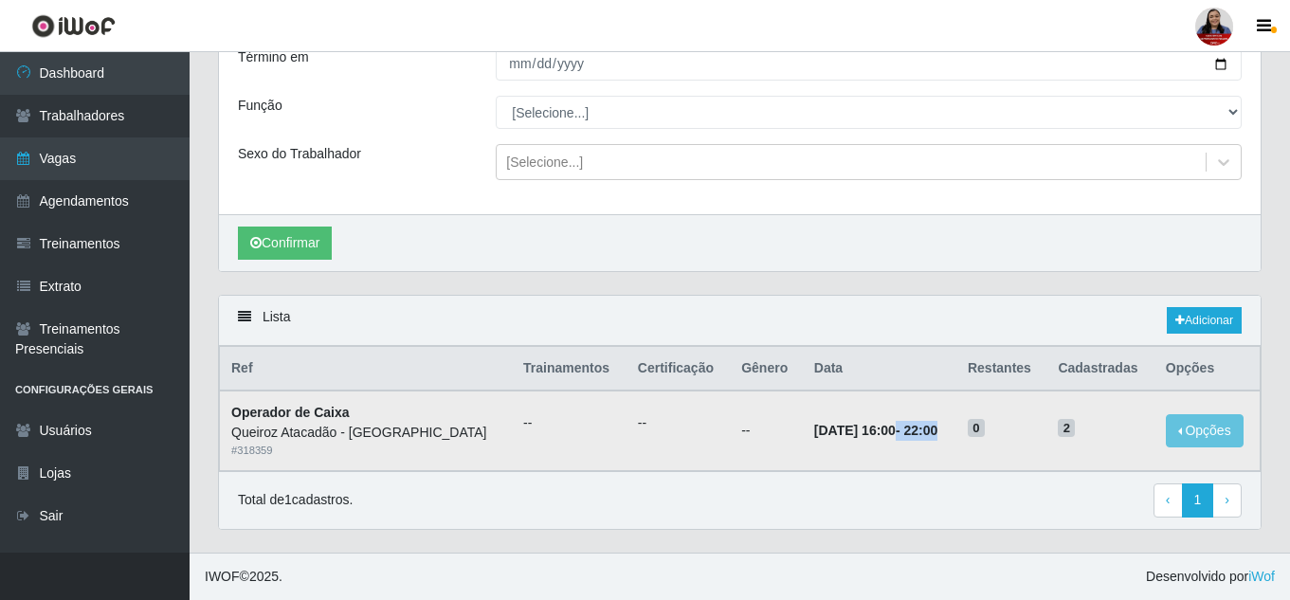
drag, startPoint x: 884, startPoint y: 431, endPoint x: 968, endPoint y: 437, distance: 84.6
click at [957, 437] on td "17/09/2025, 16:00 - 22:00" at bounding box center [880, 431] width 154 height 80
click at [907, 360] on th "Data" at bounding box center [880, 369] width 154 height 45
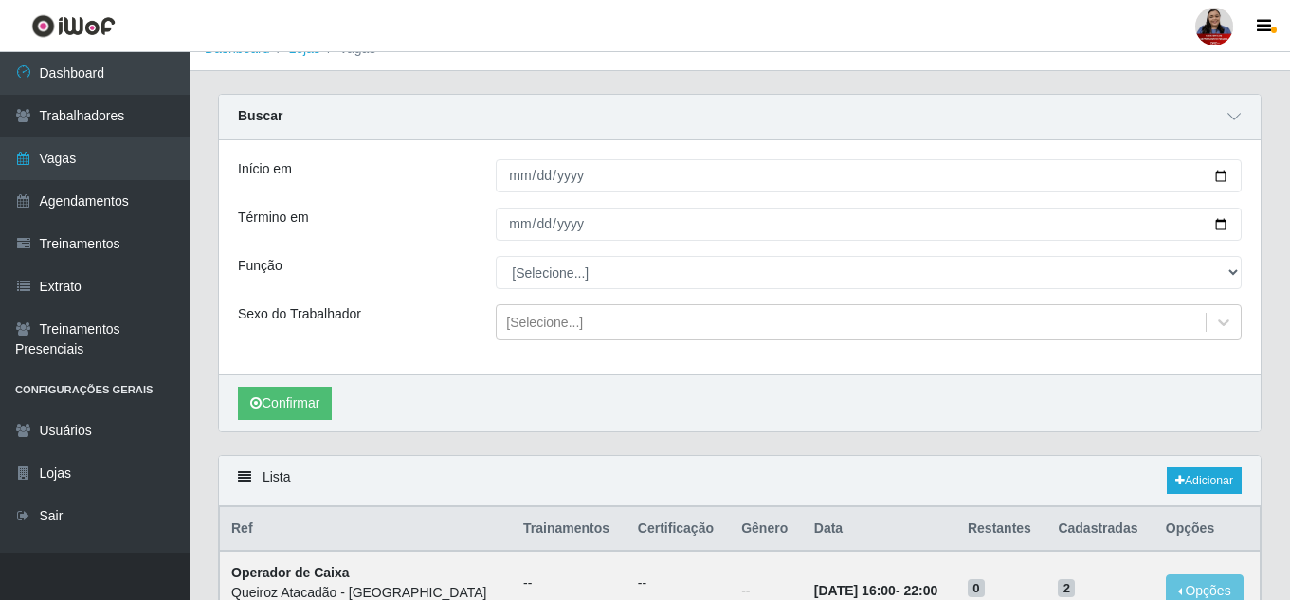
scroll to position [0, 0]
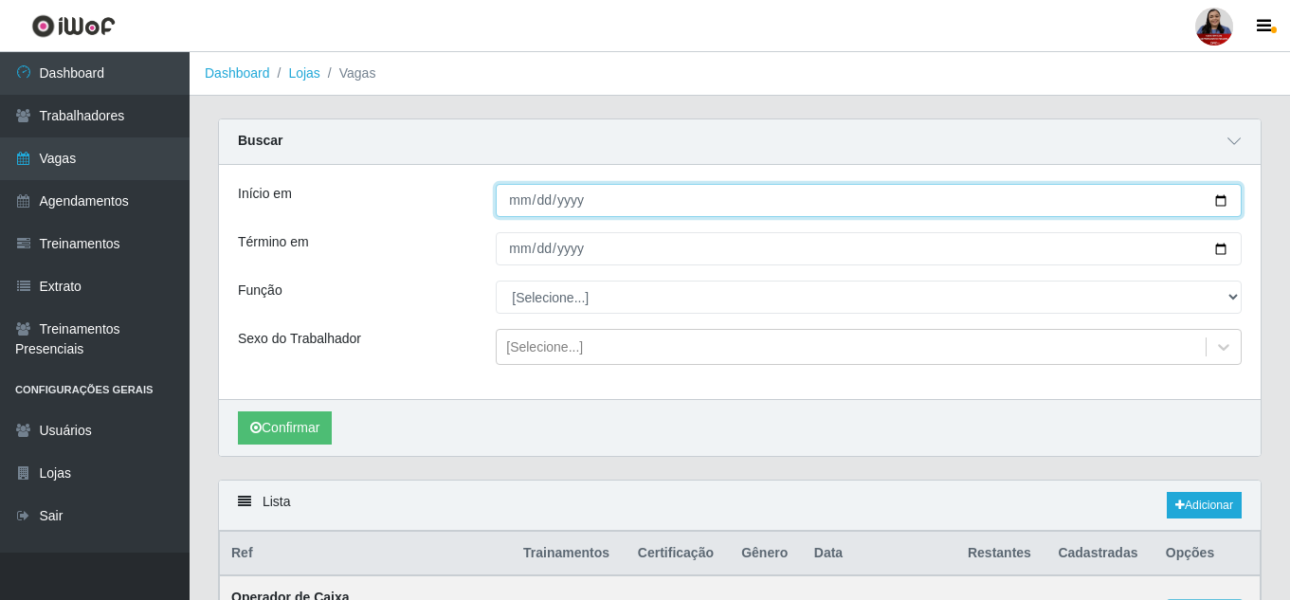
click at [1218, 203] on input "2025-09-17" at bounding box center [869, 200] width 746 height 33
type input "2025-09-18"
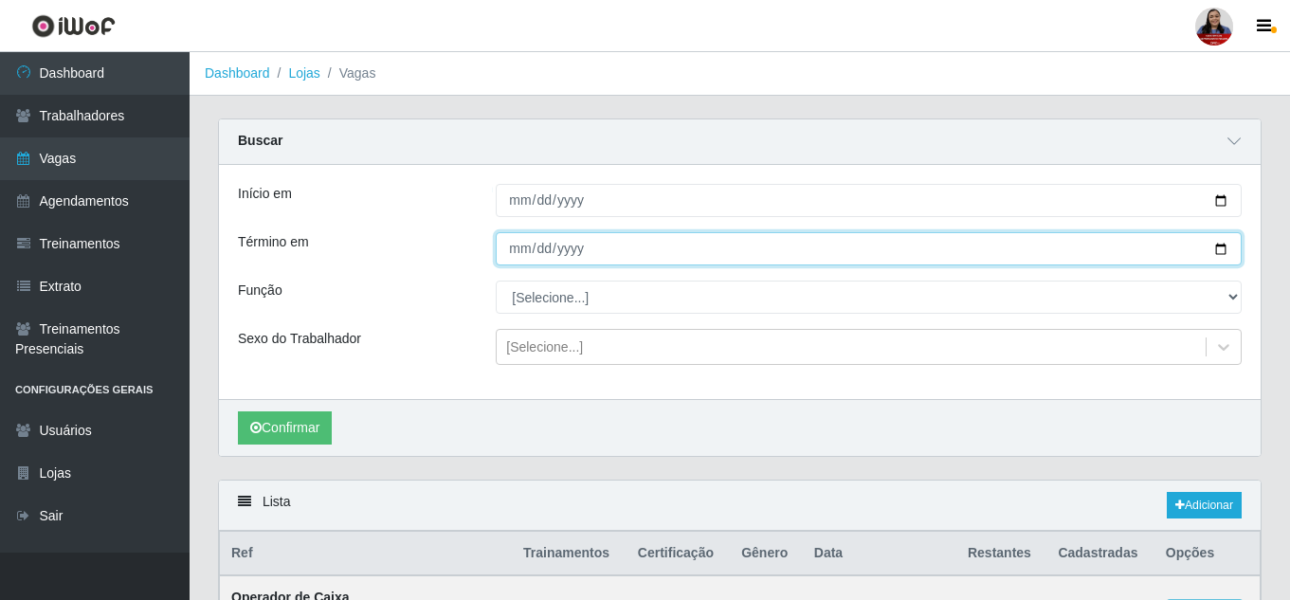
click at [1224, 250] on input "2025-09-17" at bounding box center [869, 248] width 746 height 33
type input "2025-09-18"
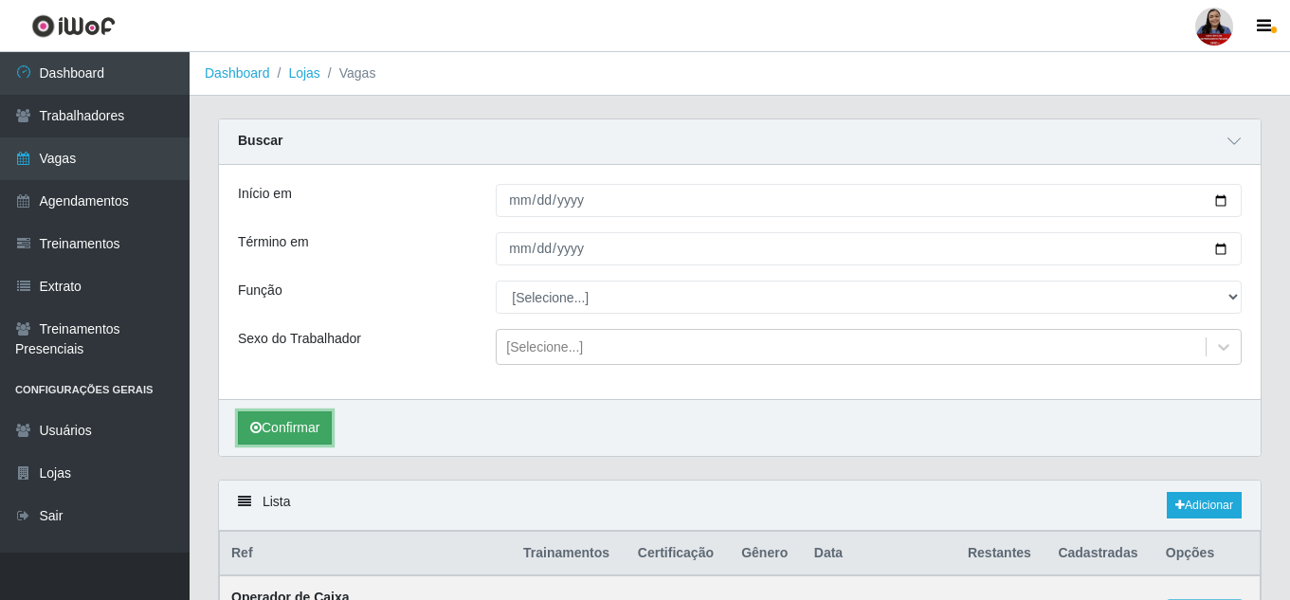
click at [291, 429] on button "Confirmar" at bounding box center [285, 427] width 94 height 33
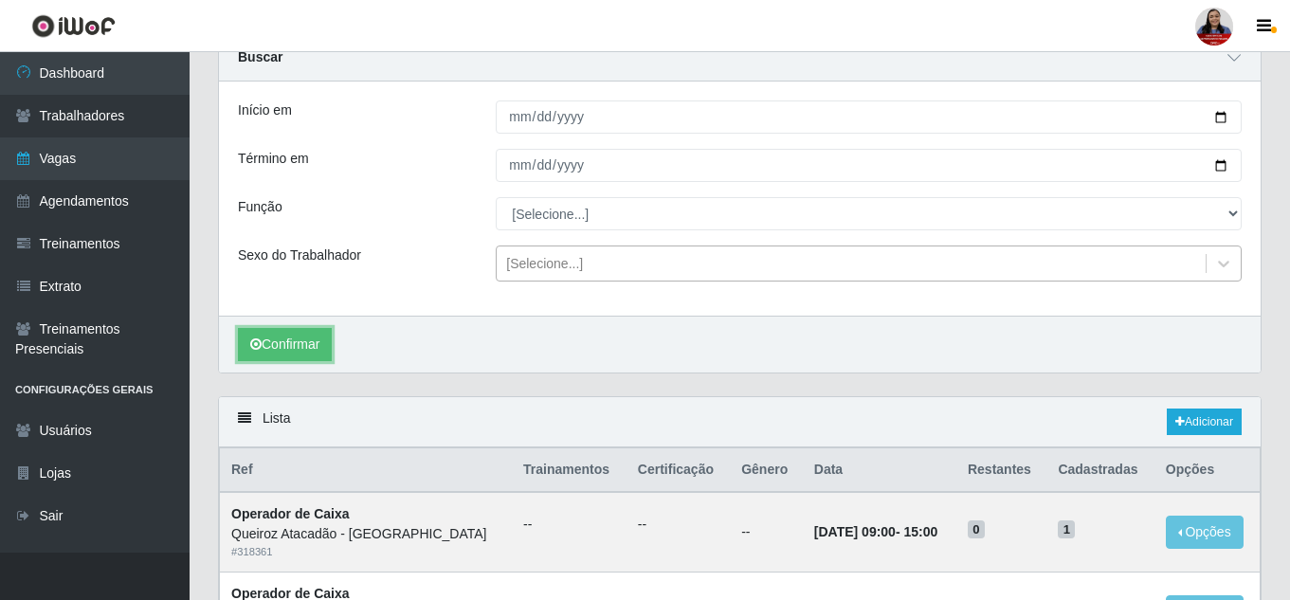
scroll to position [265, 0]
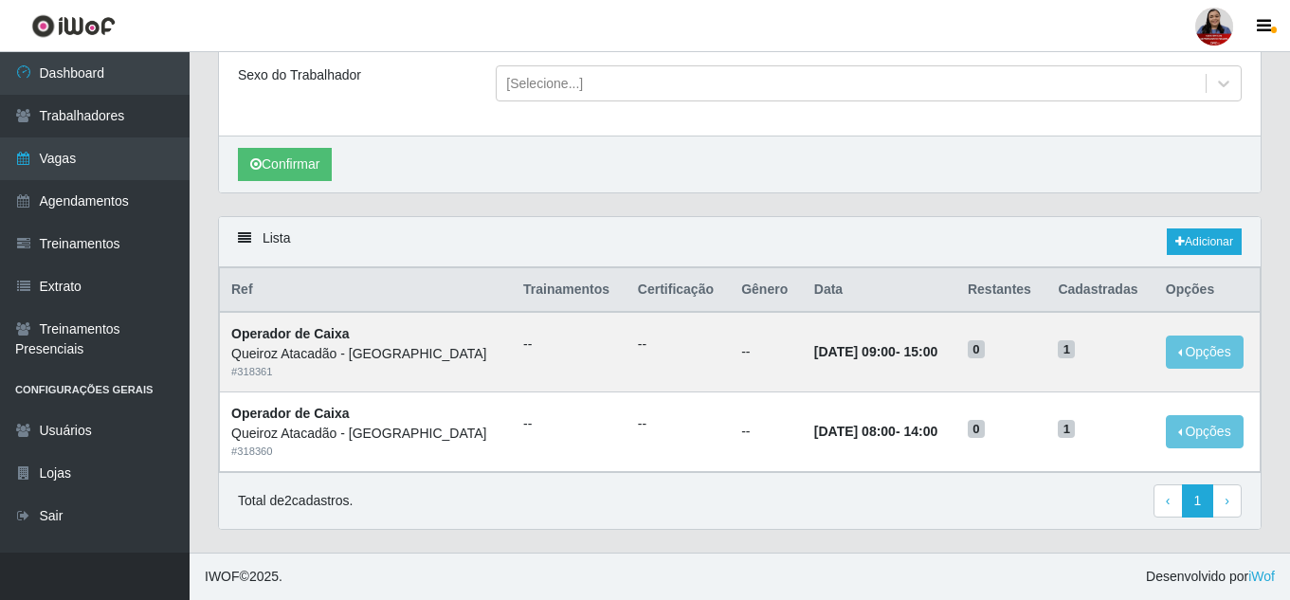
click at [829, 133] on div "Início em 2025-09-18 Término em 2025-09-18 Função [Selecione...] Balconista de …" at bounding box center [740, 18] width 1042 height 234
